Goal: Information Seeking & Learning: Get advice/opinions

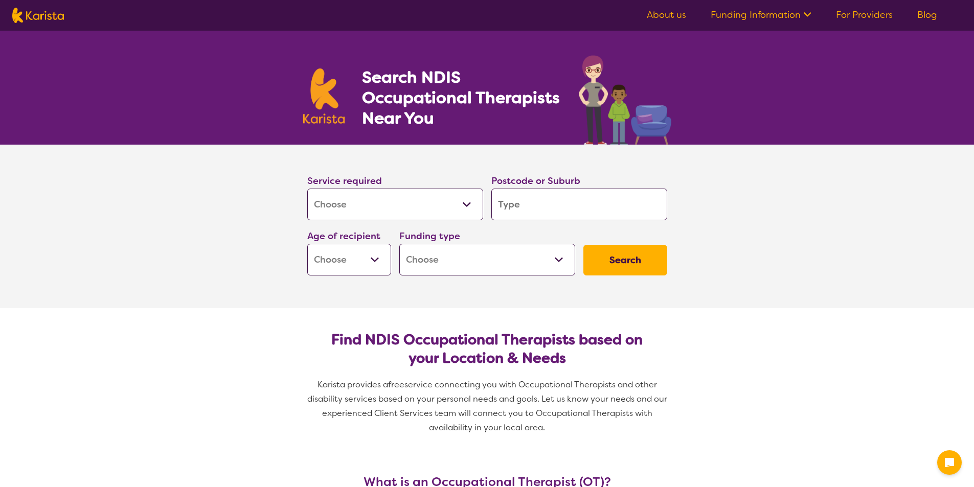
select select "[MEDICAL_DATA]"
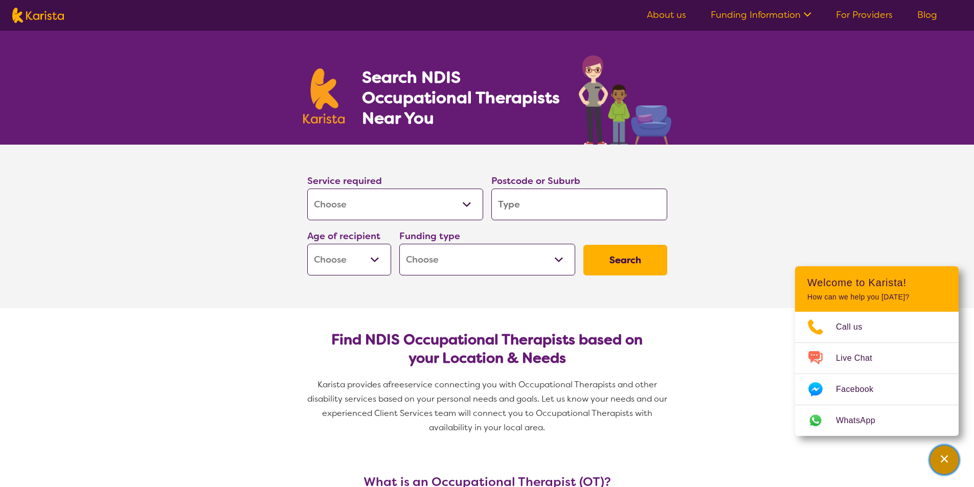
click at [937, 457] on div "Channel Menu" at bounding box center [944, 460] width 20 height 22
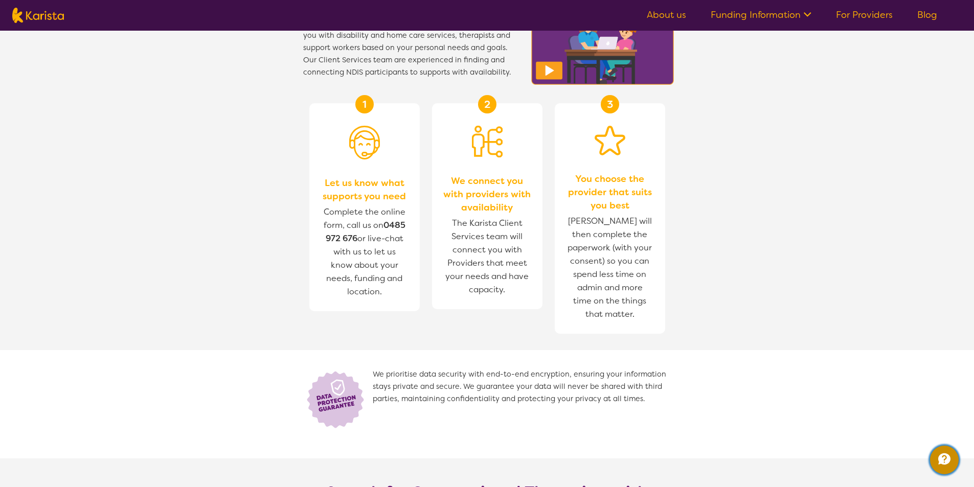
scroll to position [1073, 0]
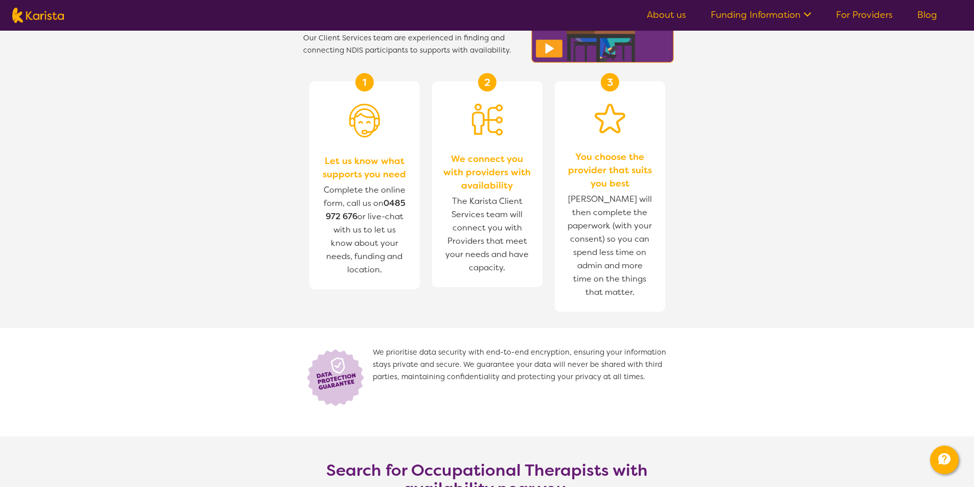
click at [697, 275] on section "How does Karista work? Karista provides a free, independent service connecting …" at bounding box center [487, 188] width 974 height 496
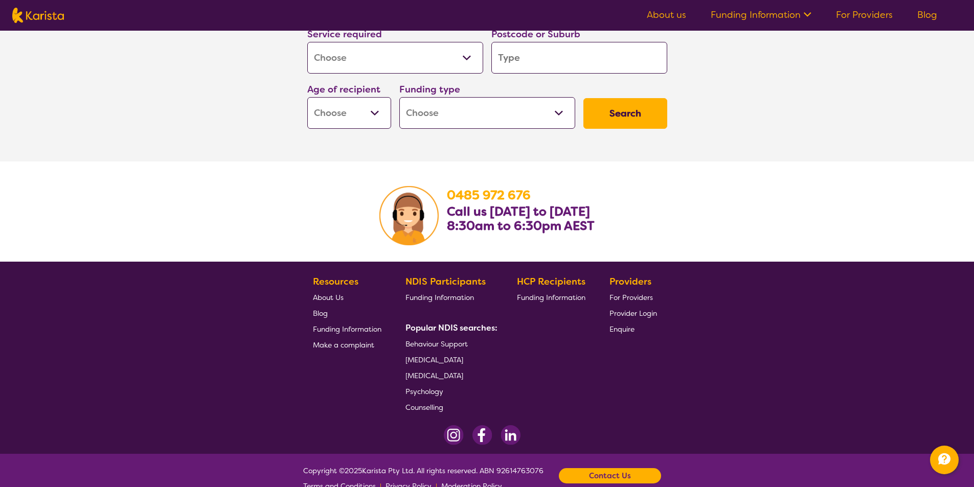
scroll to position [1584, 0]
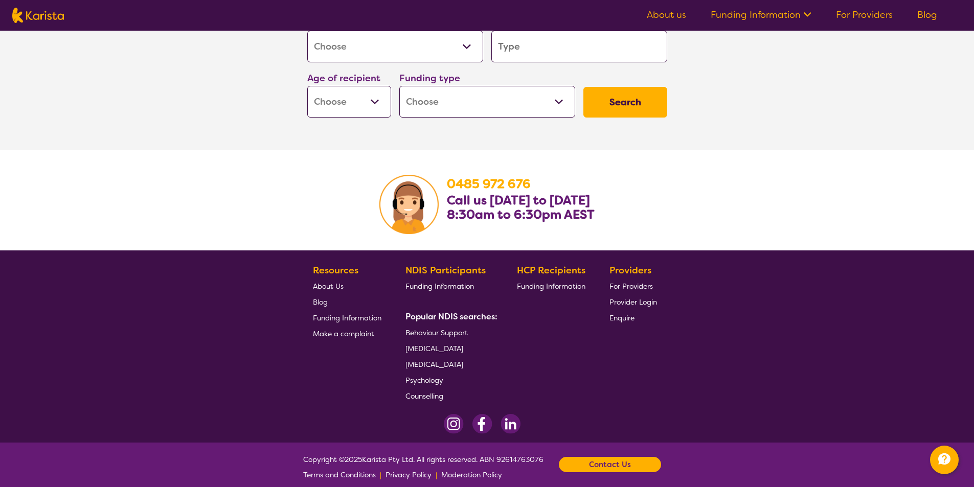
click at [645, 287] on span "For Providers" at bounding box center [630, 286] width 43 height 9
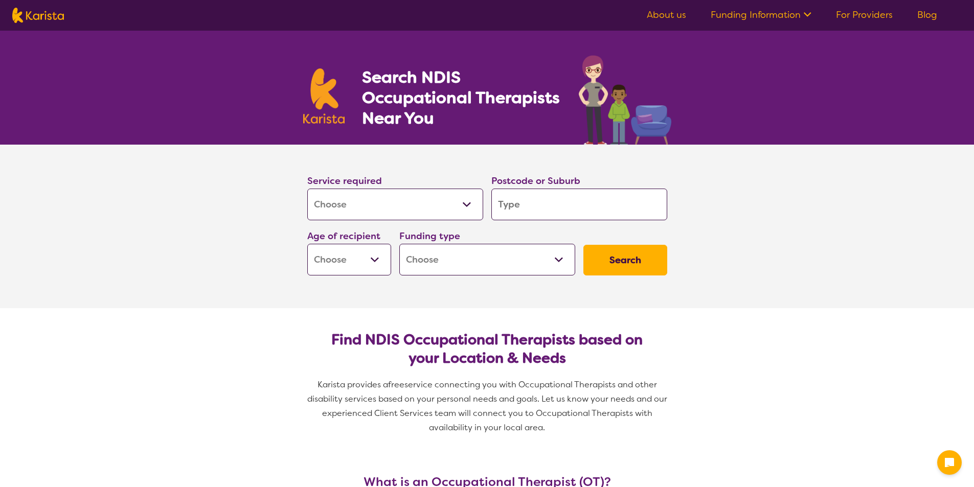
select select "[MEDICAL_DATA]"
click at [463, 203] on select "Allied Health Assistant Assessment ([MEDICAL_DATA] or [MEDICAL_DATA]) Behaviour…" at bounding box center [395, 205] width 176 height 32
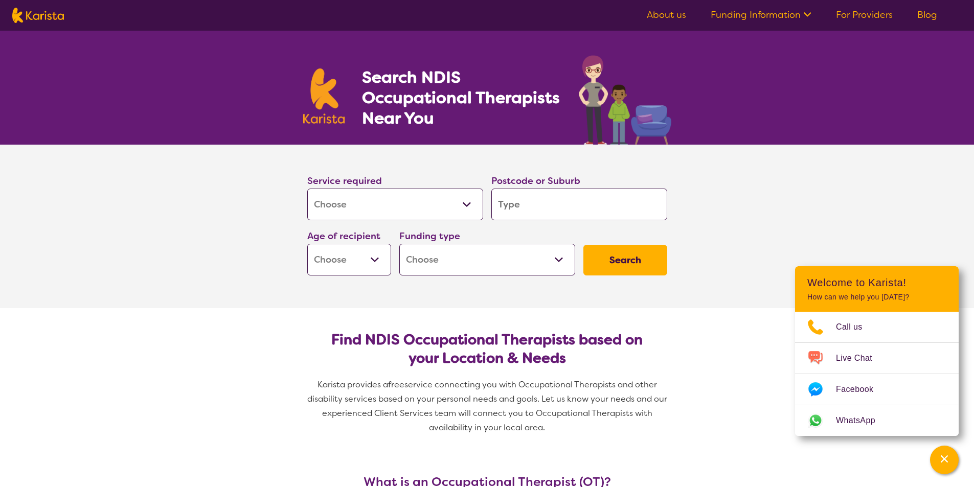
click at [590, 205] on input "search" at bounding box center [579, 205] width 176 height 32
type input "27"
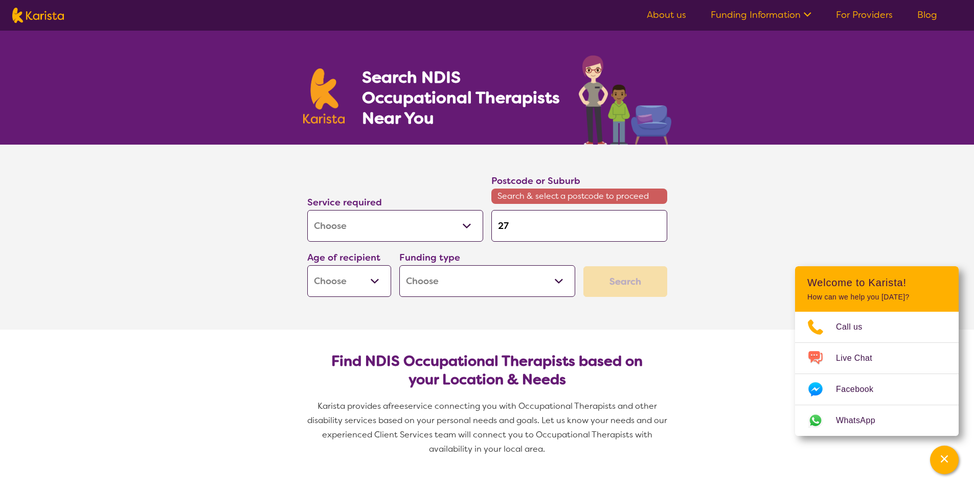
type input "273"
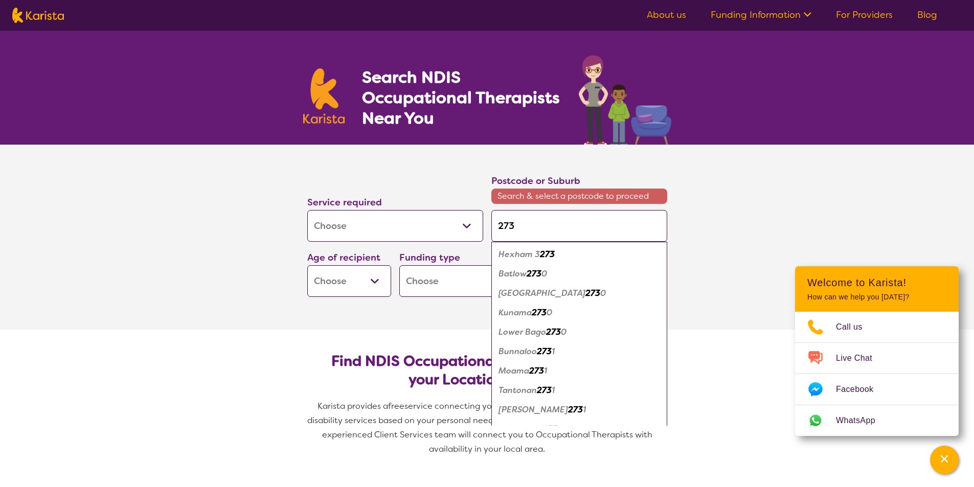
type input "27"
type input "276"
type input "2763"
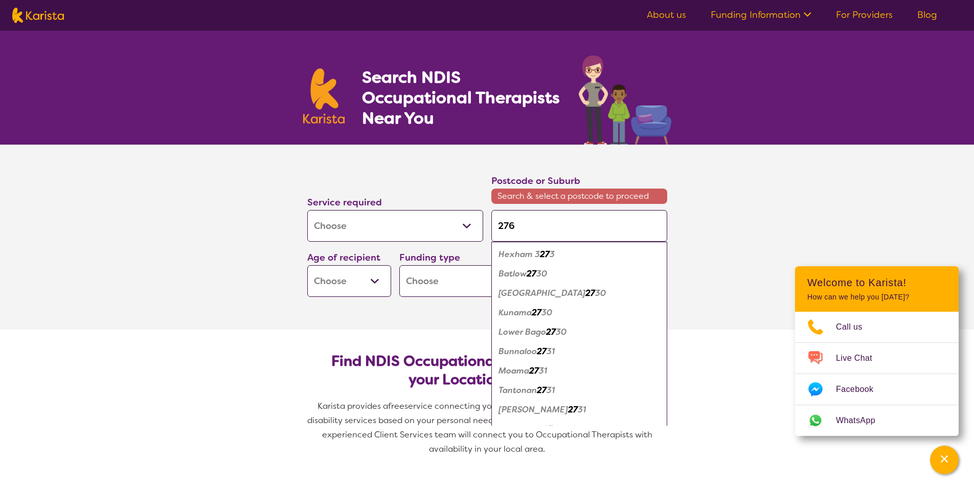
type input "2763"
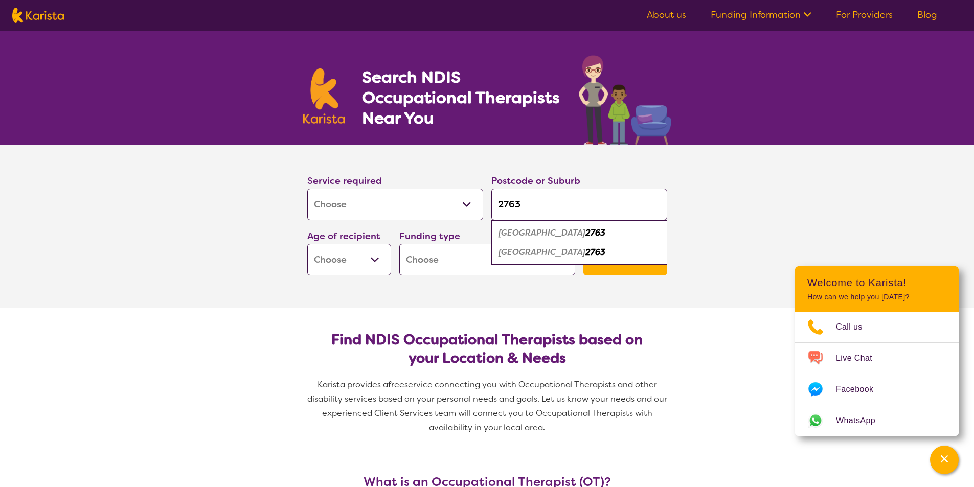
type input "2763"
click at [415, 209] on select "Allied Health Assistant Assessment ([MEDICAL_DATA] or [MEDICAL_DATA]) Behaviour…" at bounding box center [395, 205] width 176 height 32
click at [307, 189] on select "Allied Health Assistant Assessment ([MEDICAL_DATA] or [MEDICAL_DATA]) Behaviour…" at bounding box center [395, 205] width 176 height 32
click at [365, 257] on select "Early Childhood - 0 to 9 Child - 10 to 11 Adolescent - 12 to 17 Adult - 18 to 6…" at bounding box center [349, 260] width 84 height 32
select select "EC"
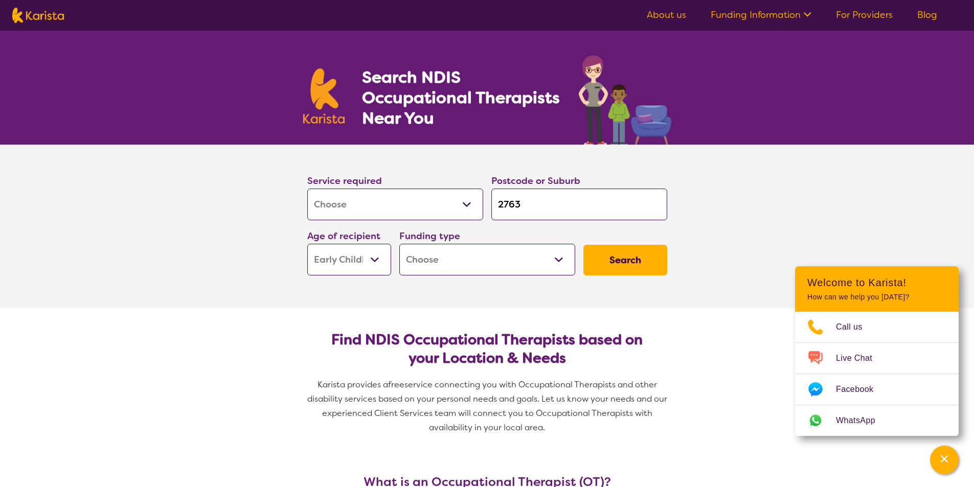
click at [307, 244] on select "Early Childhood - 0 to 9 Child - 10 to 11 Adolescent - 12 to 17 Adult - 18 to 6…" at bounding box center [349, 260] width 84 height 32
select select "EC"
click at [465, 268] on select "Home Care Package (HCP) National Disability Insurance Scheme (NDIS) I don't know" at bounding box center [487, 260] width 176 height 32
select select "NDIS"
click at [399, 244] on select "Home Care Package (HCP) National Disability Insurance Scheme (NDIS) I don't know" at bounding box center [487, 260] width 176 height 32
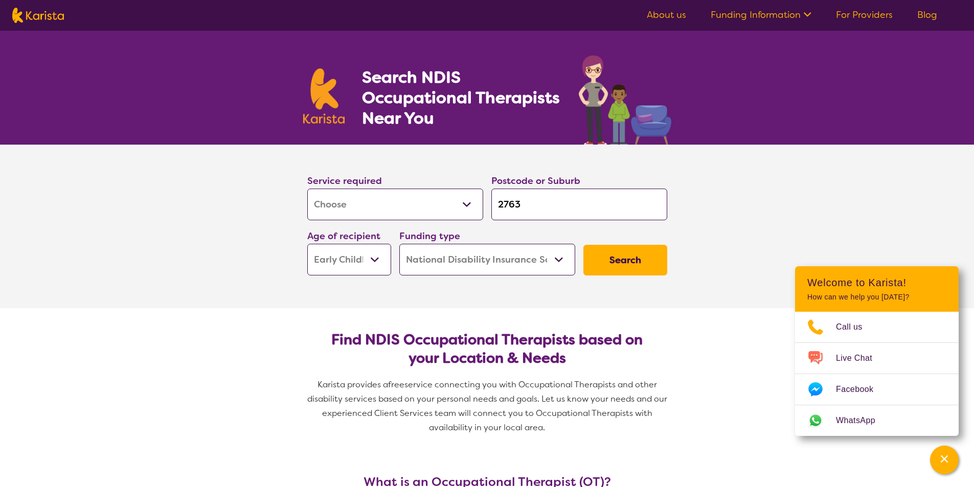
select select "NDIS"
click at [620, 261] on button "Search" at bounding box center [625, 260] width 84 height 31
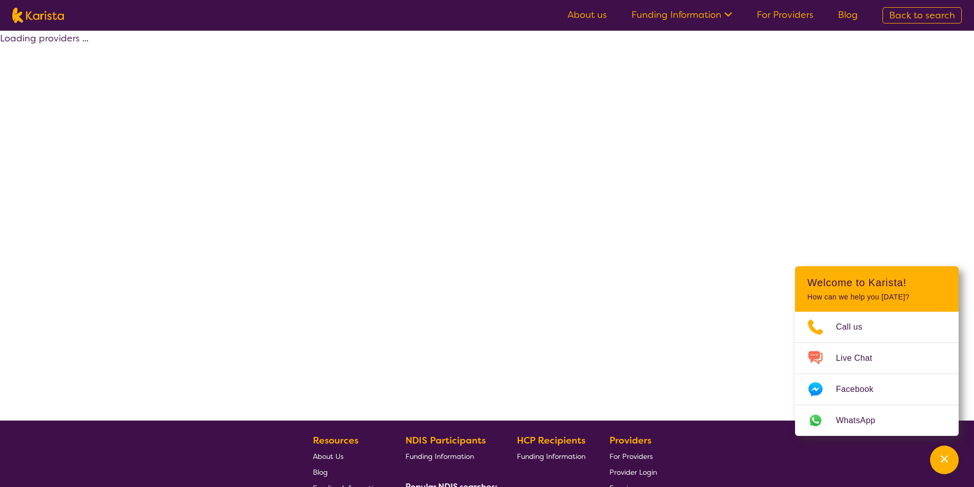
select select "by_score"
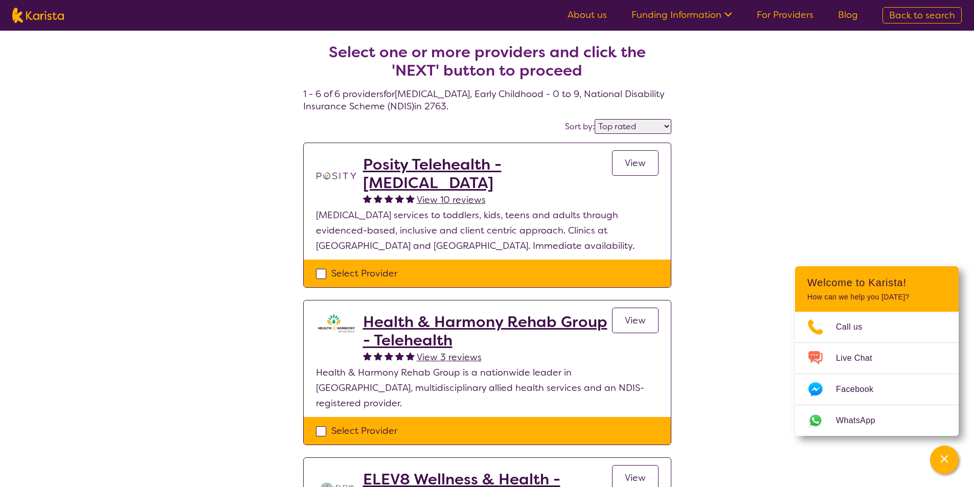
select select "[MEDICAL_DATA]"
select select "EC"
select select "NDIS"
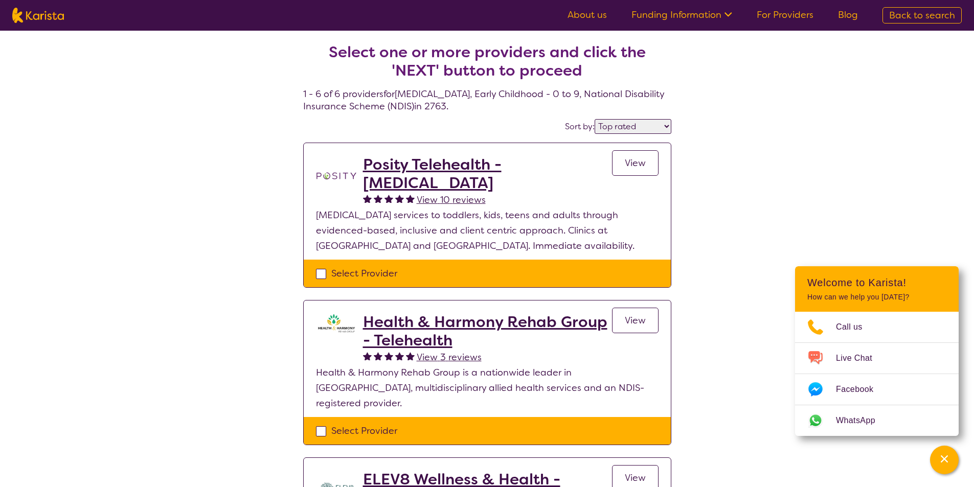
select select "[MEDICAL_DATA]"
select select "EC"
select select "NDIS"
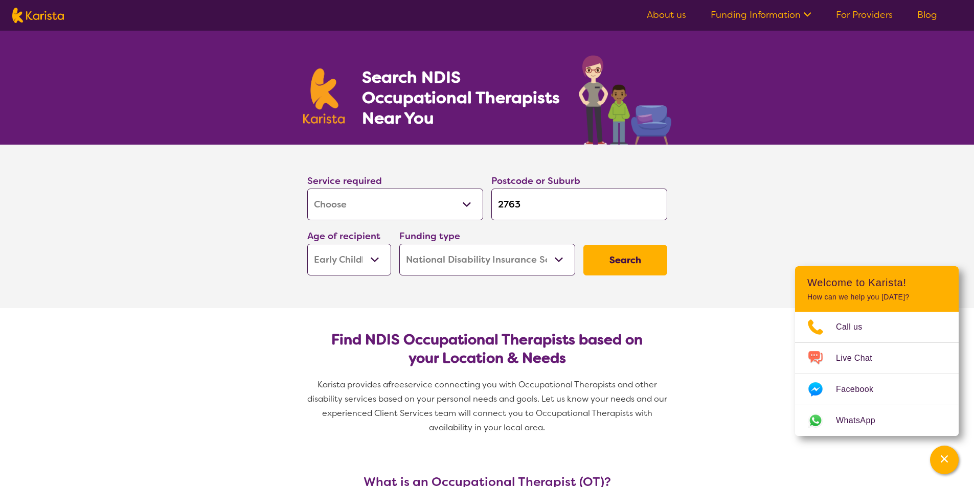
click at [481, 252] on select "Home Care Package (HCP) National Disability Insurance Scheme (NDIS) I don't know" at bounding box center [487, 260] width 176 height 32
select select "i-don-t-know"
click at [399, 244] on select "Home Care Package (HCP) National Disability Insurance Scheme (NDIS) I don't know" at bounding box center [487, 260] width 176 height 32
select select "i-don-t-know"
click at [629, 259] on button "Search" at bounding box center [625, 260] width 84 height 31
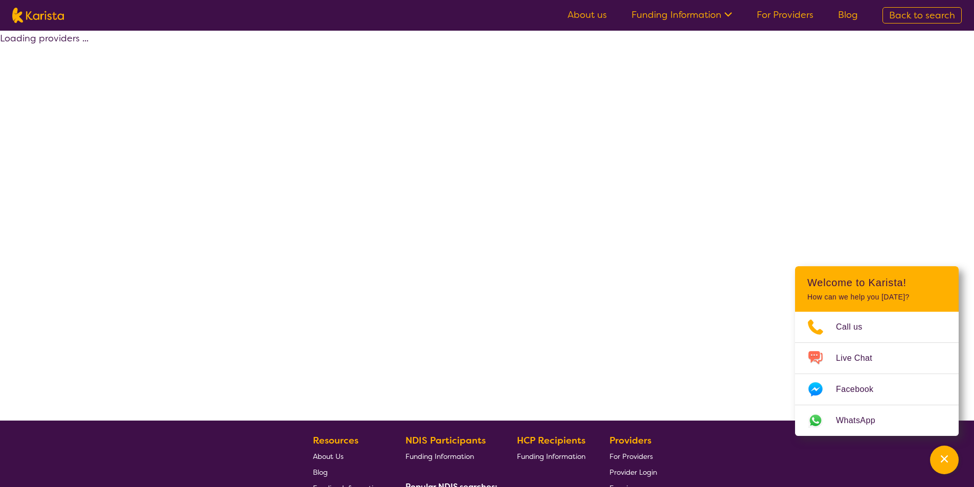
select select "[MEDICAL_DATA]"
select select "EC"
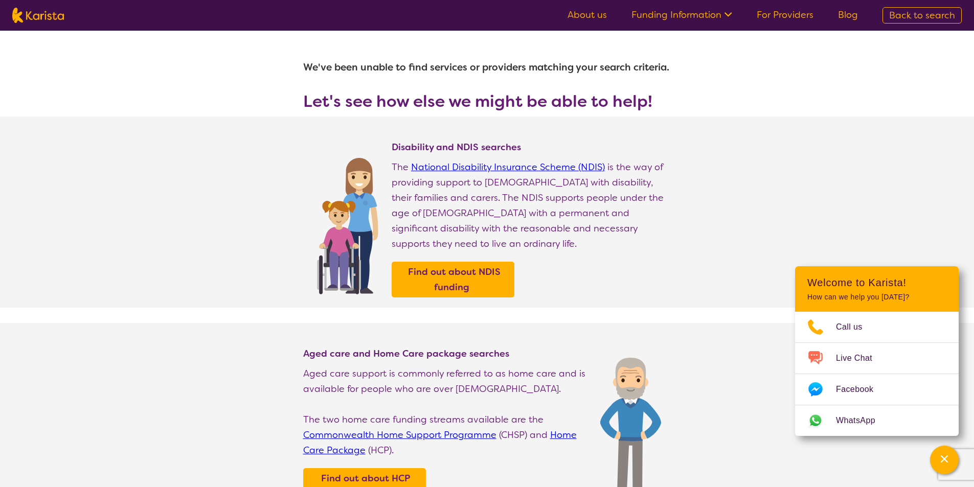
select select "[MEDICAL_DATA]"
select select "EC"
select select "i-don-t-know"
select select "[MEDICAL_DATA]"
select select "EC"
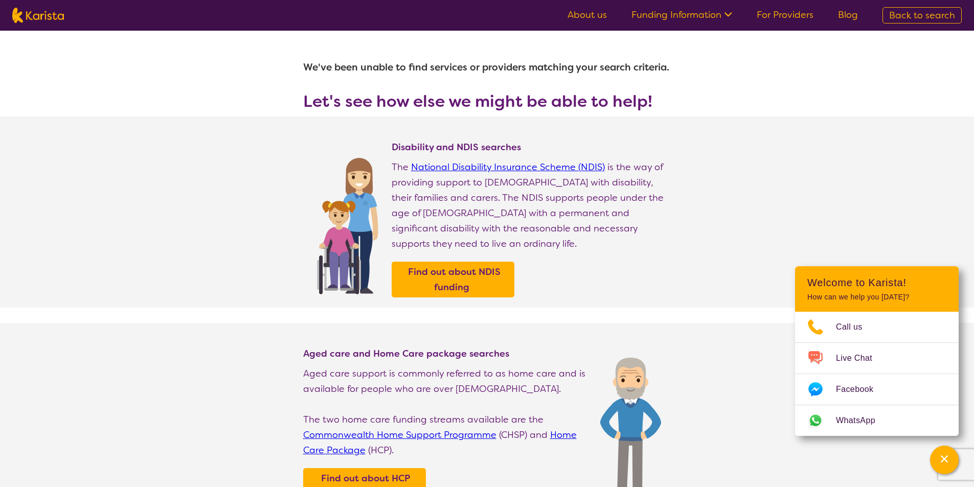
select select "i-don-t-know"
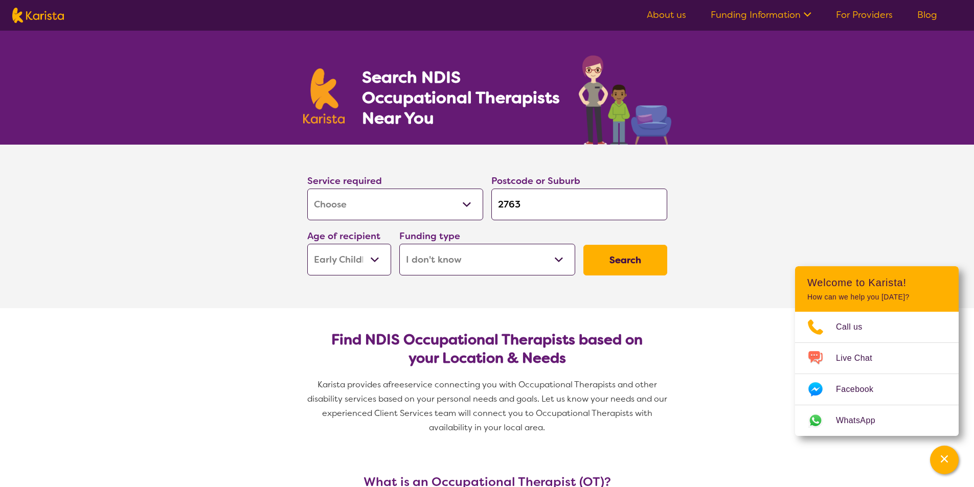
click at [502, 259] on select "Home Care Package (HCP) National Disability Insurance Scheme (NDIS) I don't know" at bounding box center [487, 260] width 176 height 32
select select "HCP"
click at [399, 244] on select "Home Care Package (HCP) National Disability Insurance Scheme (NDIS) I don't know" at bounding box center [487, 260] width 176 height 32
select select "HCP"
click at [631, 256] on button "Search" at bounding box center [625, 260] width 84 height 31
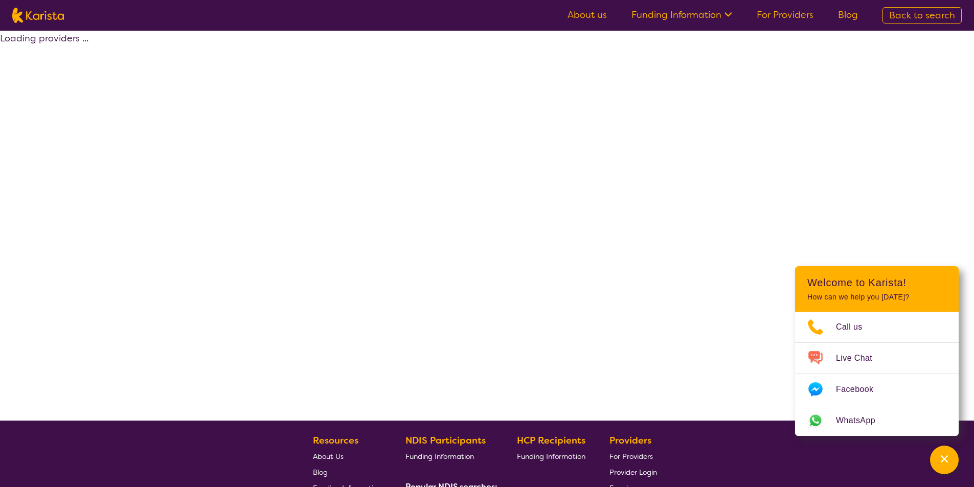
select select "HCP"
select select "[MEDICAL_DATA]"
select select "EC"
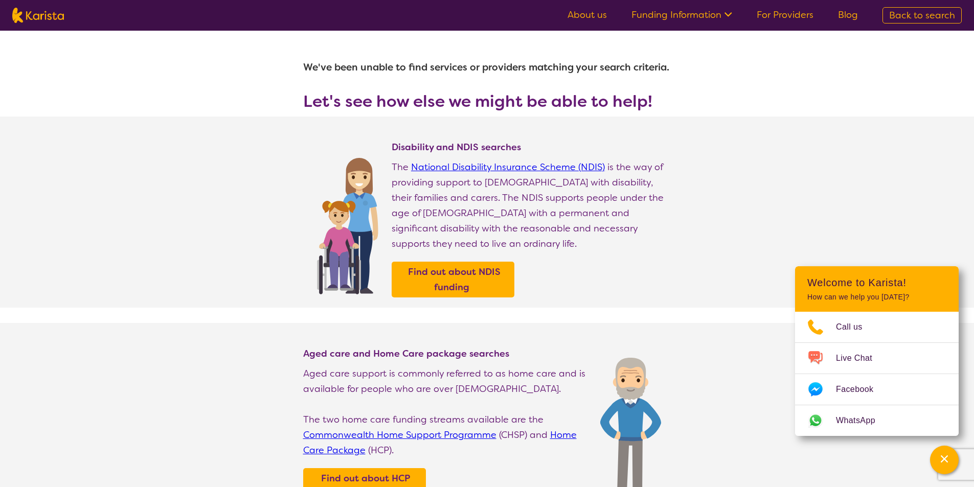
select select "[MEDICAL_DATA]"
select select "EC"
select select "HCP"
select select "[MEDICAL_DATA]"
select select "EC"
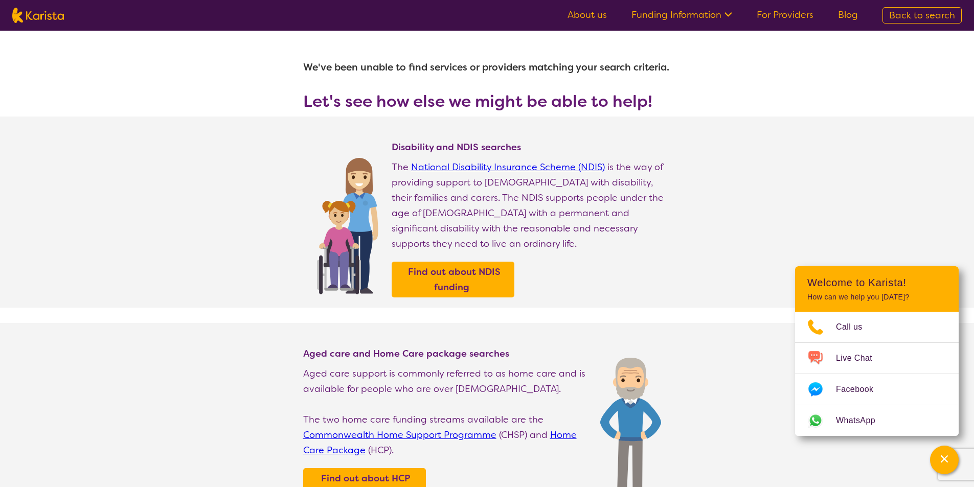
select select "HCP"
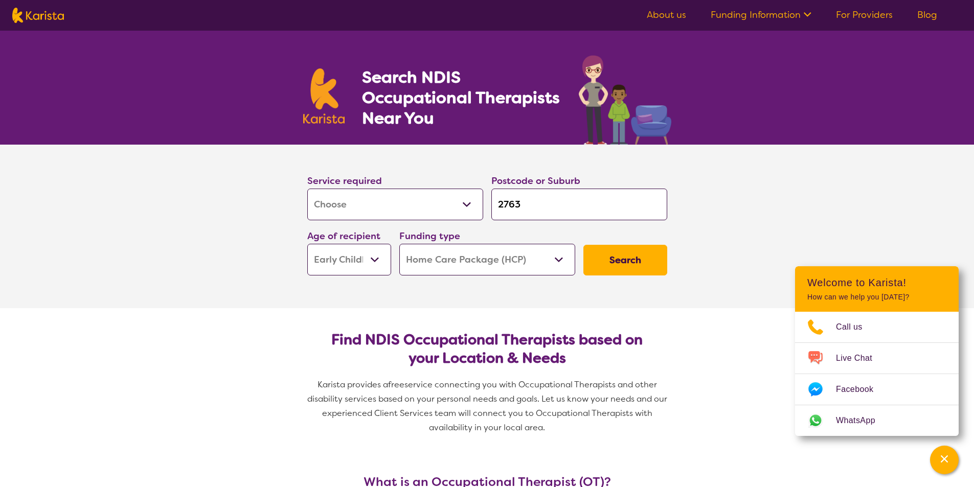
drag, startPoint x: 493, startPoint y: 249, endPoint x: 494, endPoint y: 260, distance: 10.7
click at [494, 249] on select "Home Care Package (HCP) National Disability Insurance Scheme (NDIS) I don't know" at bounding box center [487, 260] width 176 height 32
select select "NDIS"
click at [399, 244] on select "Home Care Package (HCP) National Disability Insurance Scheme (NDIS) I don't know" at bounding box center [487, 260] width 176 height 32
select select "NDIS"
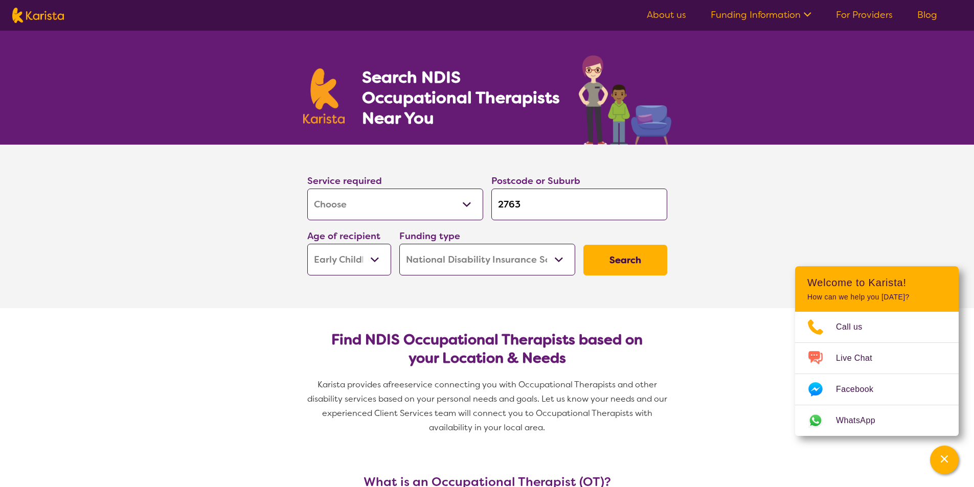
click at [360, 263] on select "Early Childhood - 0 to 9 Child - 10 to 11 Adolescent - 12 to 17 Adult - 18 to 6…" at bounding box center [349, 260] width 84 height 32
select select "CH"
click at [307, 244] on select "Early Childhood - 0 to 9 Child - 10 to 11 Adolescent - 12 to 17 Adult - 18 to 6…" at bounding box center [349, 260] width 84 height 32
select select "CH"
click at [645, 259] on button "Search" at bounding box center [625, 260] width 84 height 31
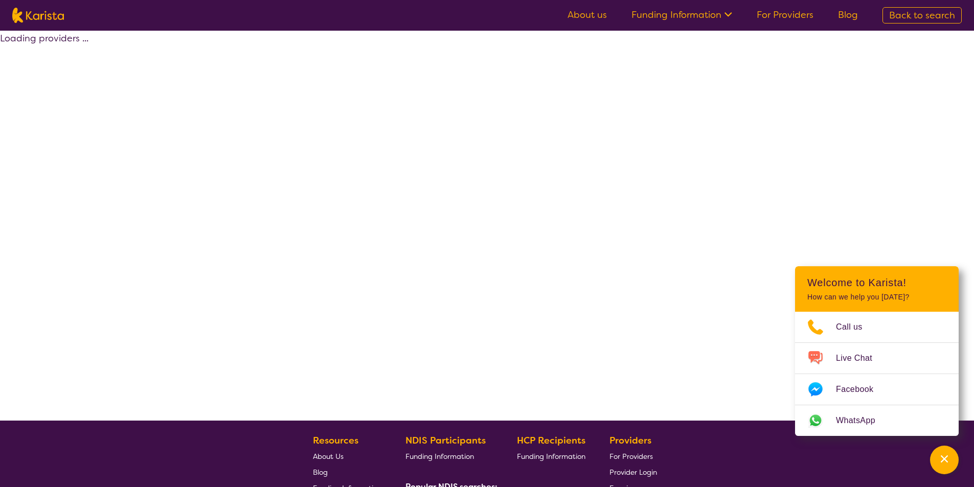
select select "by_score"
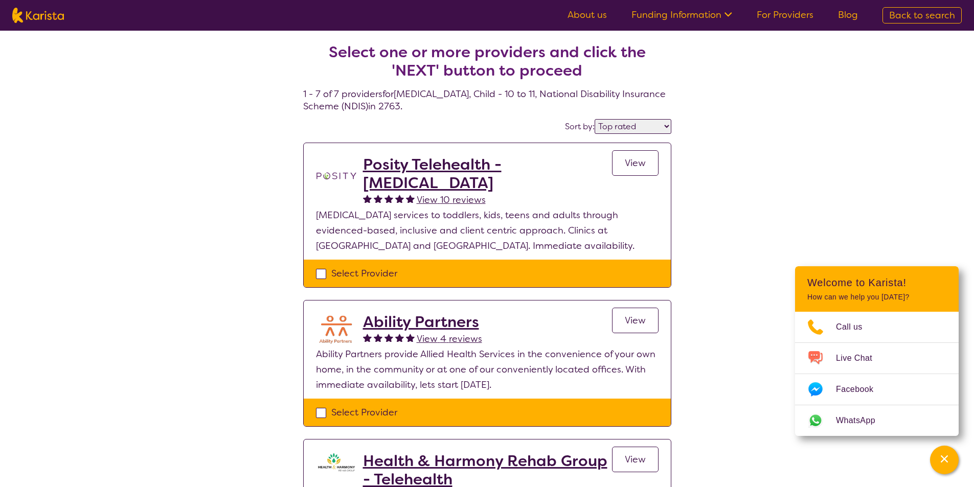
select select "[MEDICAL_DATA]"
select select "CH"
select select "NDIS"
select select "[MEDICAL_DATA]"
select select "CH"
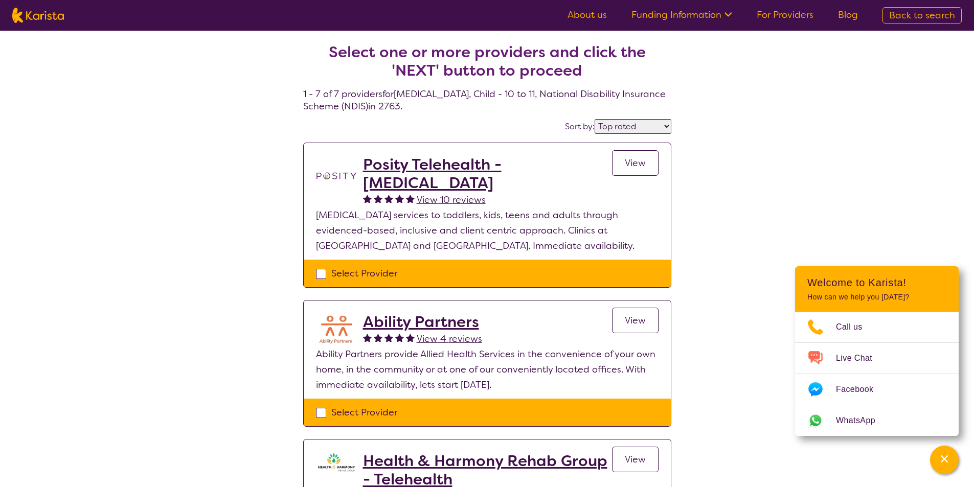
select select "NDIS"
